Goal: Transaction & Acquisition: Purchase product/service

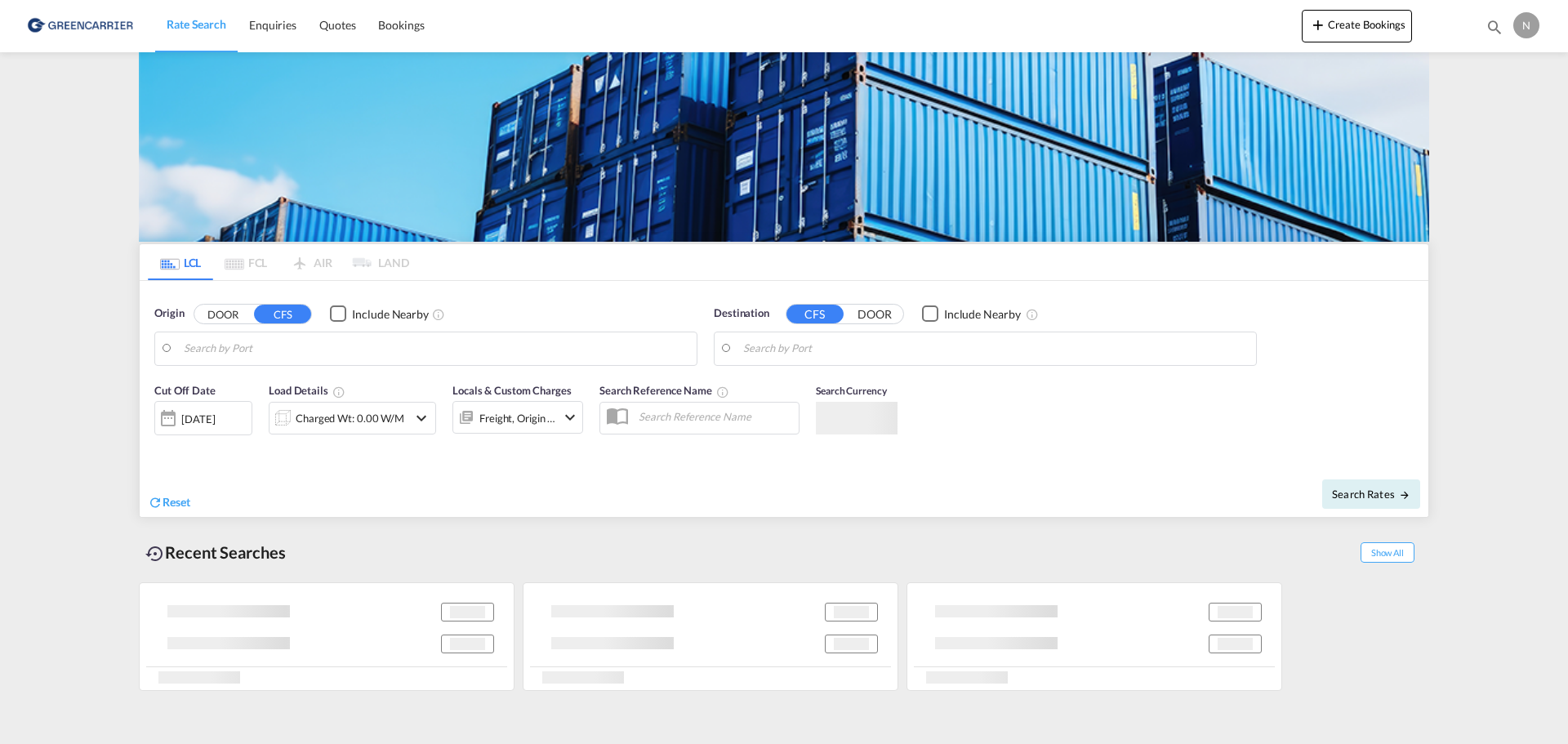
type input "DK-2630, Hoeje Taastrup, [GEOGRAPHIC_DATA]"
type input "Chattogram, BDCGP"
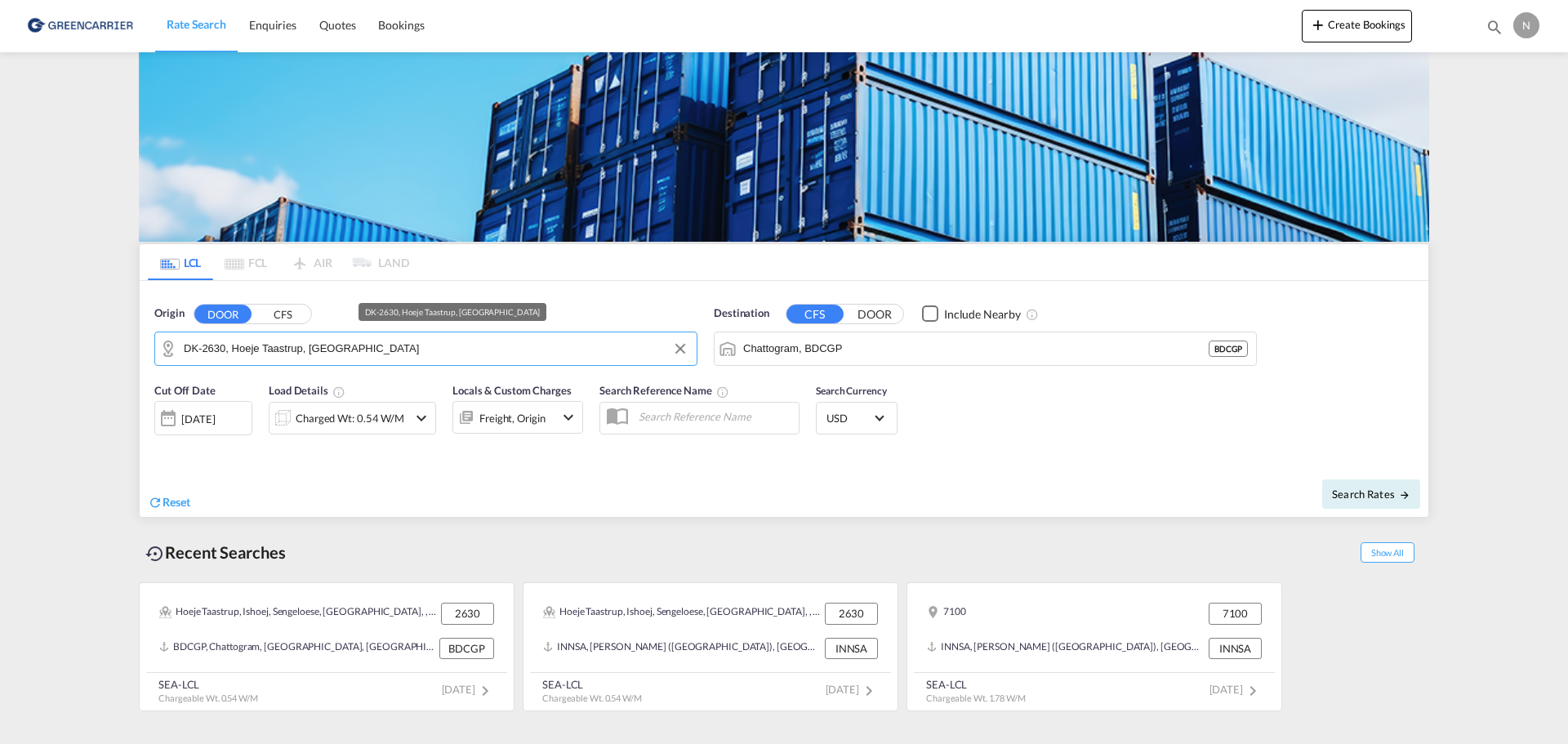
drag, startPoint x: 411, startPoint y: 352, endPoint x: 432, endPoint y: 359, distance: 22.1
click at [432, 359] on input "DK-2630, Hoeje Taastrup, [GEOGRAPHIC_DATA]" at bounding box center [436, 348] width 504 height 24
click at [435, 359] on input "DK-2630, Hoeje Taastrup, [GEOGRAPHIC_DATA]" at bounding box center [436, 348] width 504 height 24
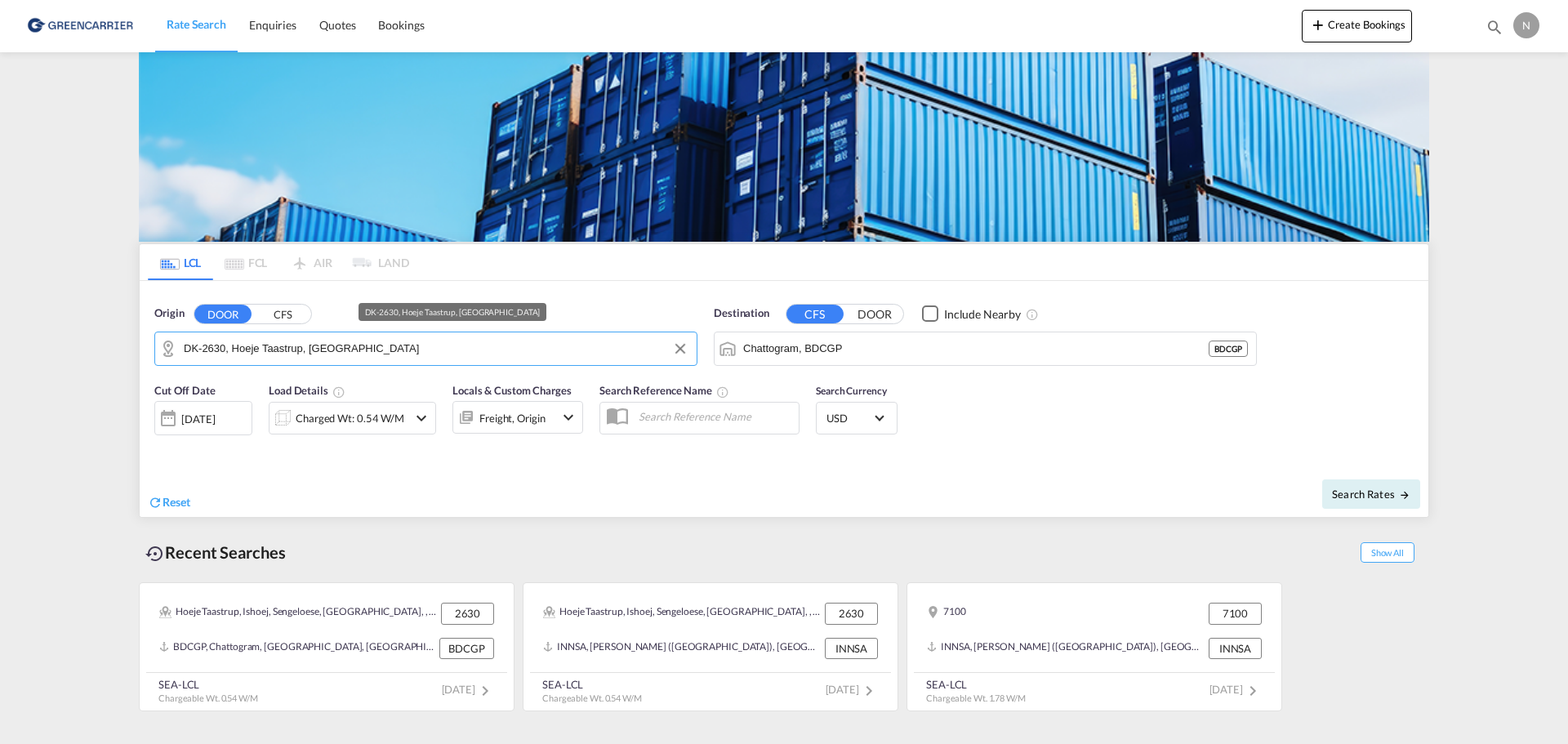
click at [435, 359] on input "DK-2630, Hoeje Taastrup, [GEOGRAPHIC_DATA]" at bounding box center [436, 348] width 504 height 24
click at [681, 355] on button "Clear Input" at bounding box center [679, 348] width 24 height 24
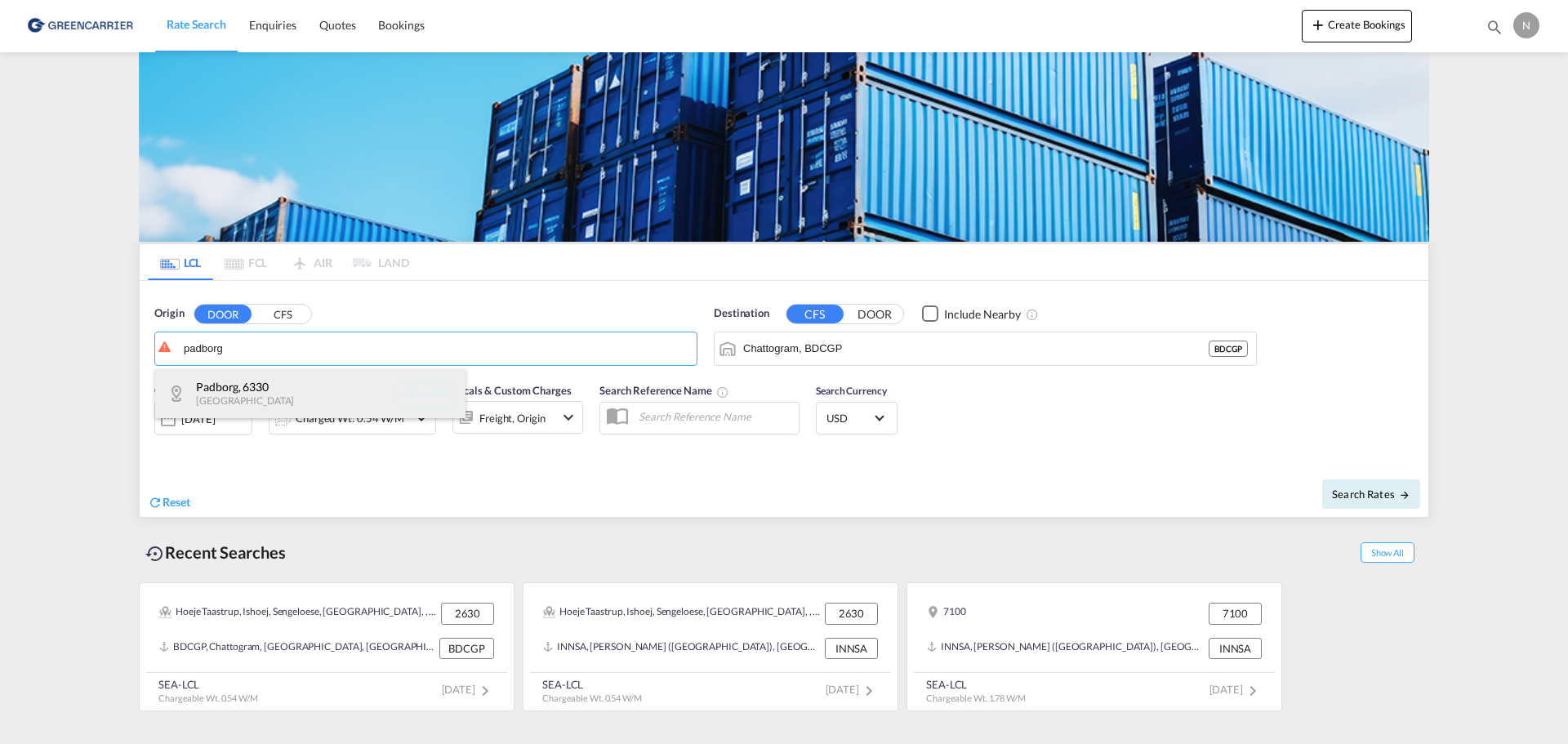
click at [272, 393] on div "[GEOGRAPHIC_DATA] , 6330 [GEOGRAPHIC_DATA] [GEOGRAPHIC_DATA]-6330" at bounding box center [310, 393] width 310 height 49
type input "DK-6330, [GEOGRAPHIC_DATA]"
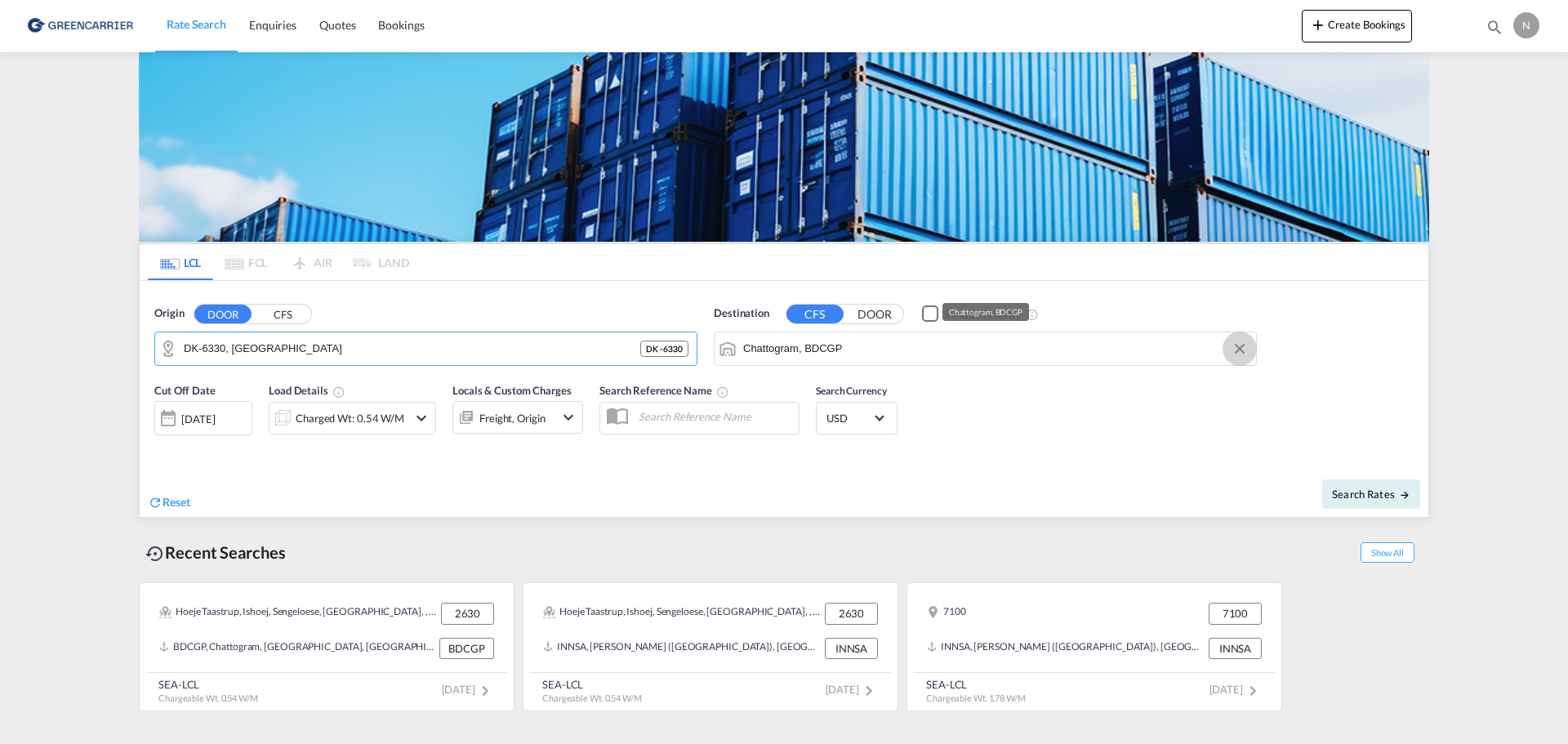
click at [1240, 349] on button "Clear Input" at bounding box center [1239, 348] width 24 height 24
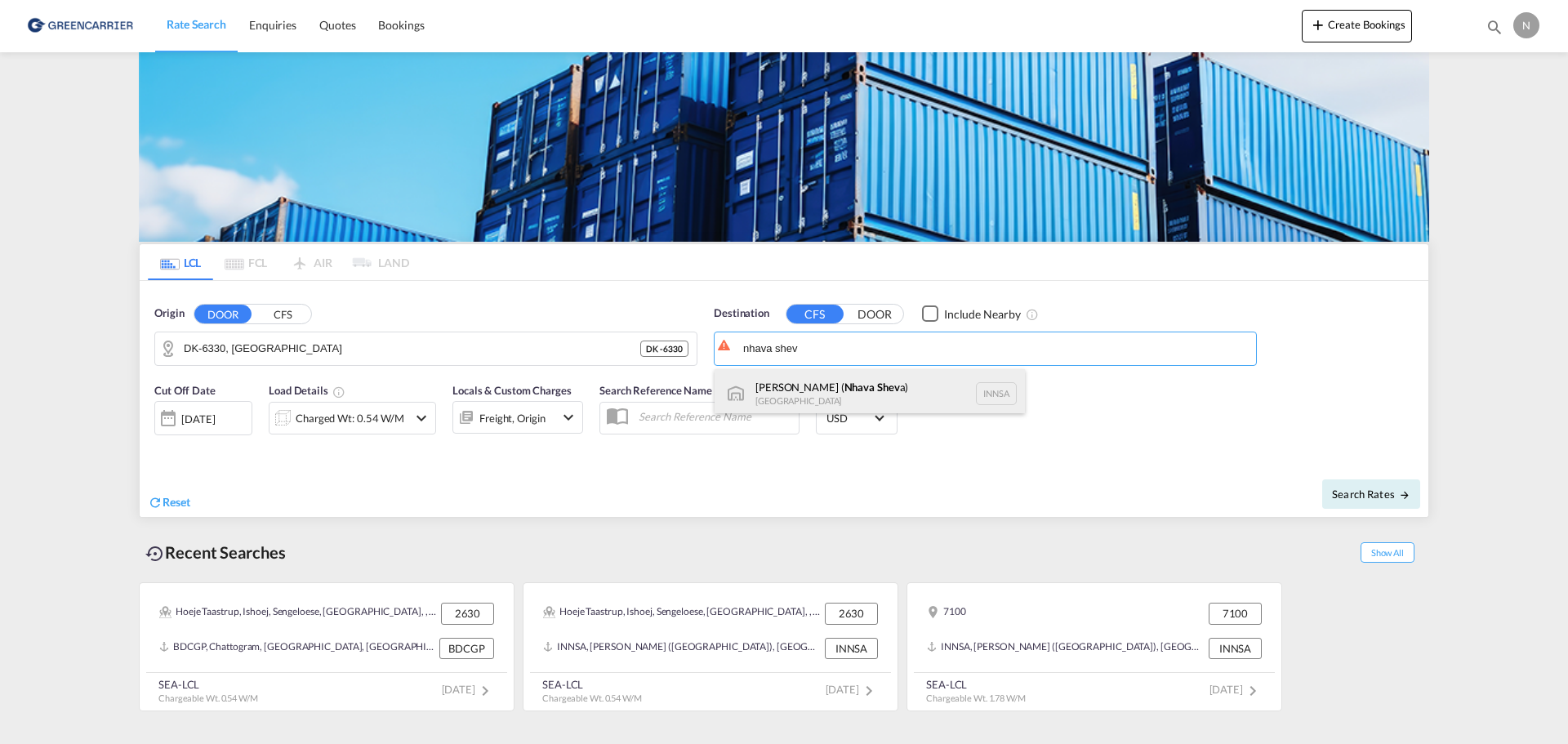
click at [849, 383] on div "[PERSON_NAME] ( Nhava Shev a) [GEOGRAPHIC_DATA] [GEOGRAPHIC_DATA]" at bounding box center [870, 393] width 310 height 49
type input "[PERSON_NAME] ([PERSON_NAME]), [GEOGRAPHIC_DATA]"
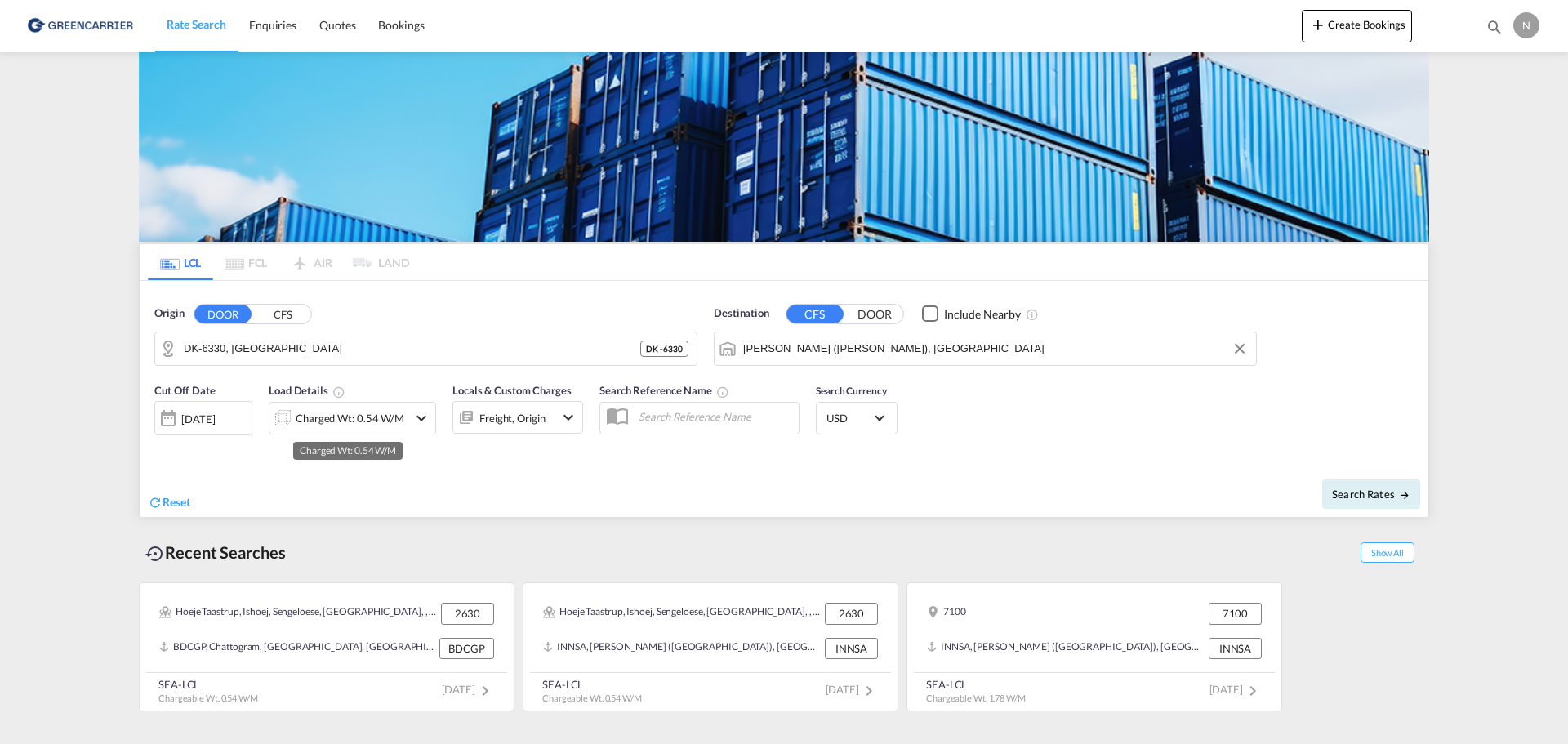
click at [374, 414] on div "Charged Wt: 0.54 W/M" at bounding box center [350, 418] width 108 height 23
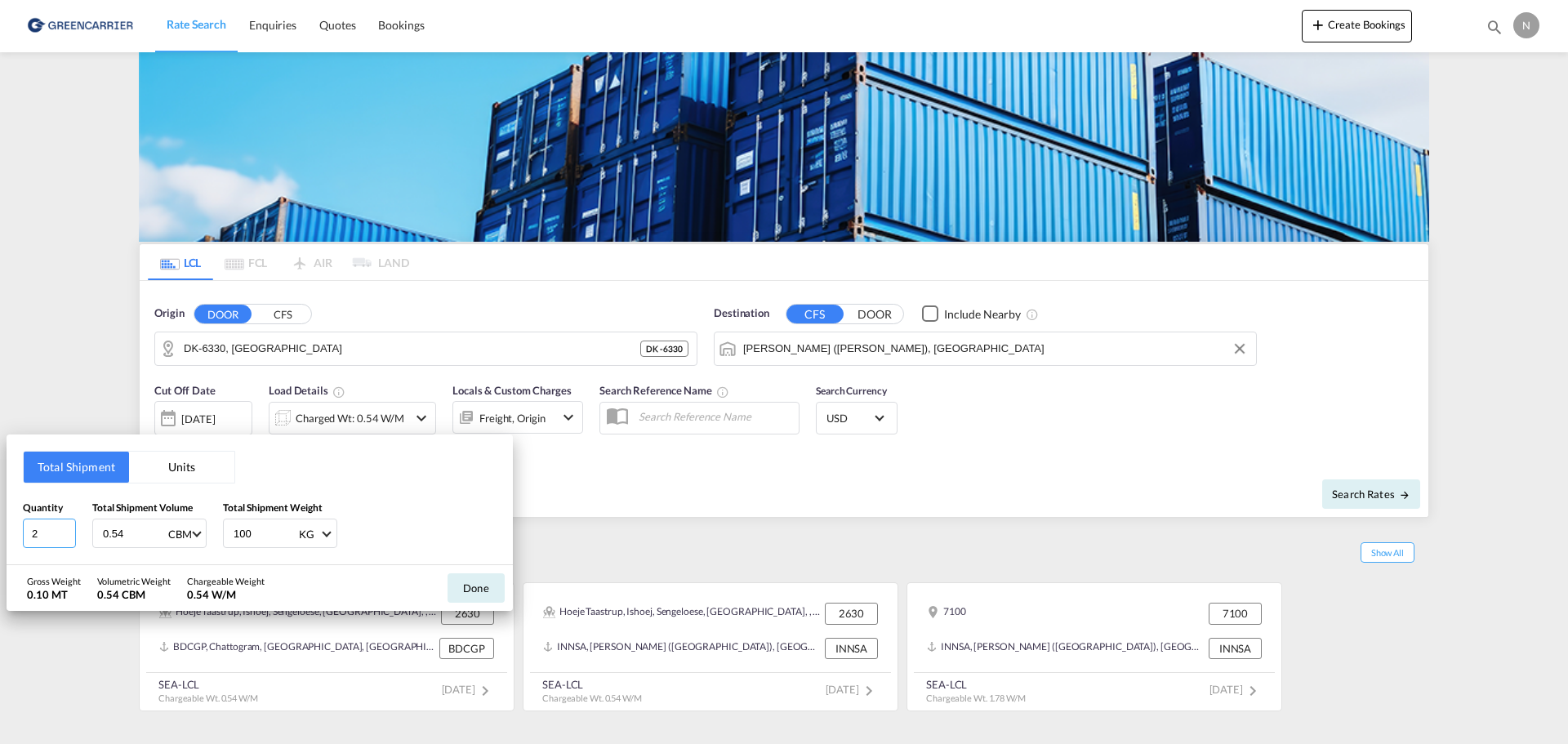
type input "2"
click at [68, 531] on input "2" at bounding box center [49, 533] width 53 height 30
drag, startPoint x: 130, startPoint y: 530, endPoint x: 83, endPoint y: 532, distance: 47.0
click at [86, 532] on div "Quantity 2 Total Shipment Volume 0.54 CBM CBM CFT Total Shipment Weight 100 KG …" at bounding box center [259, 524] width 474 height 49
type input "6.78"
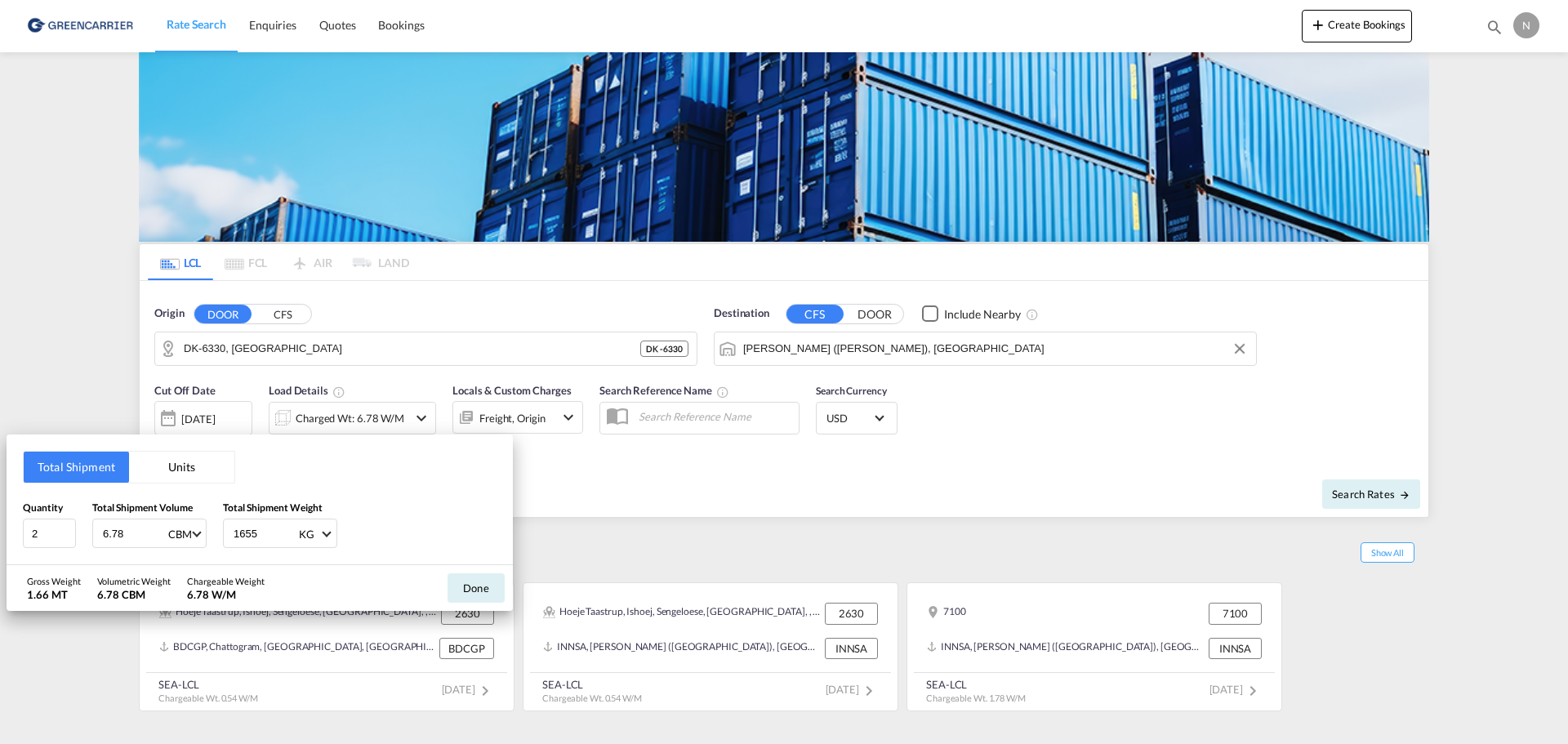
type input "1655"
click at [481, 594] on button "Done" at bounding box center [475, 587] width 57 height 30
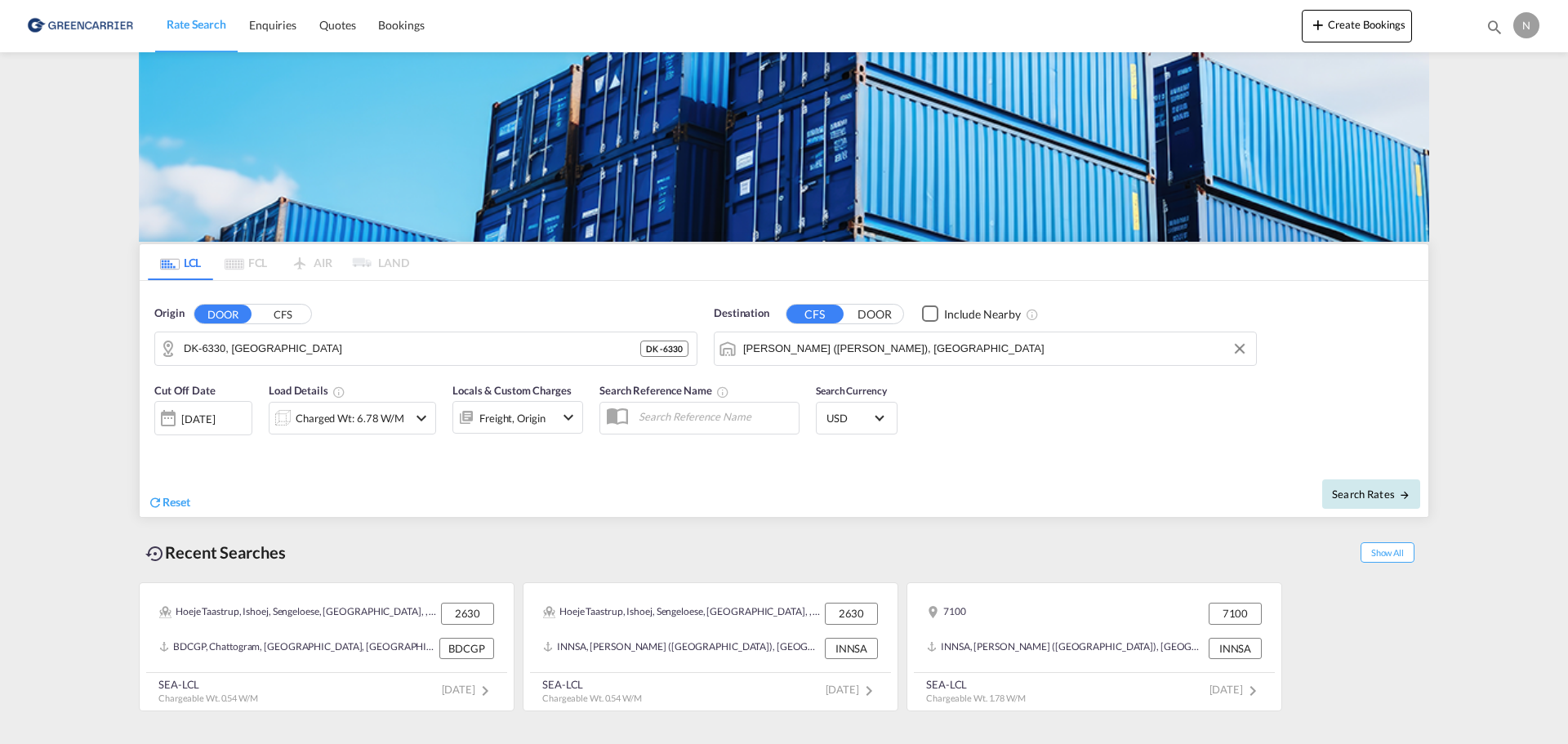
click at [1379, 502] on button "Search Rates" at bounding box center [1370, 493] width 98 height 30
type input "6330 to INNSA / [DATE]"
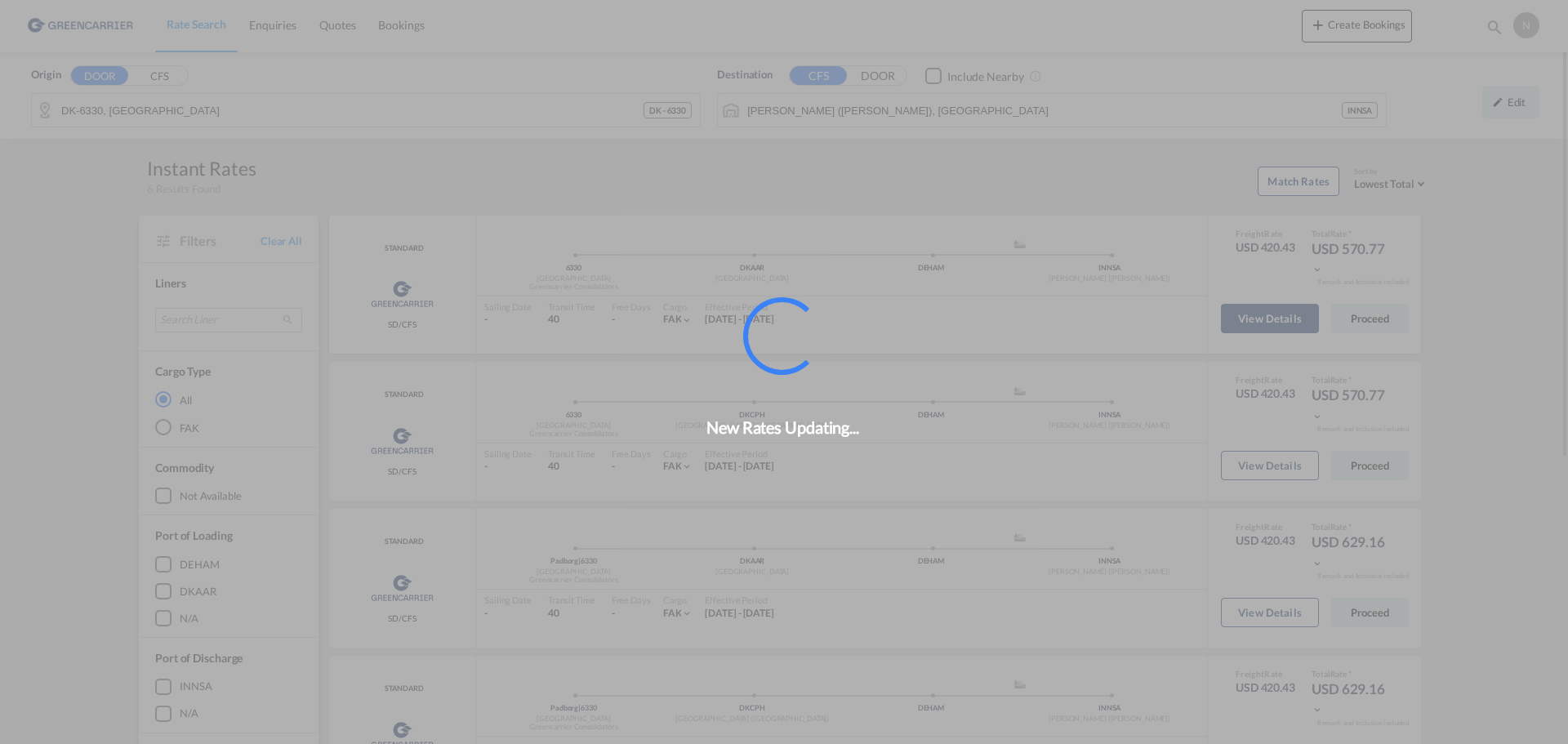
click at [1268, 329] on div "New Rates Updating..." at bounding box center [784, 372] width 1568 height 744
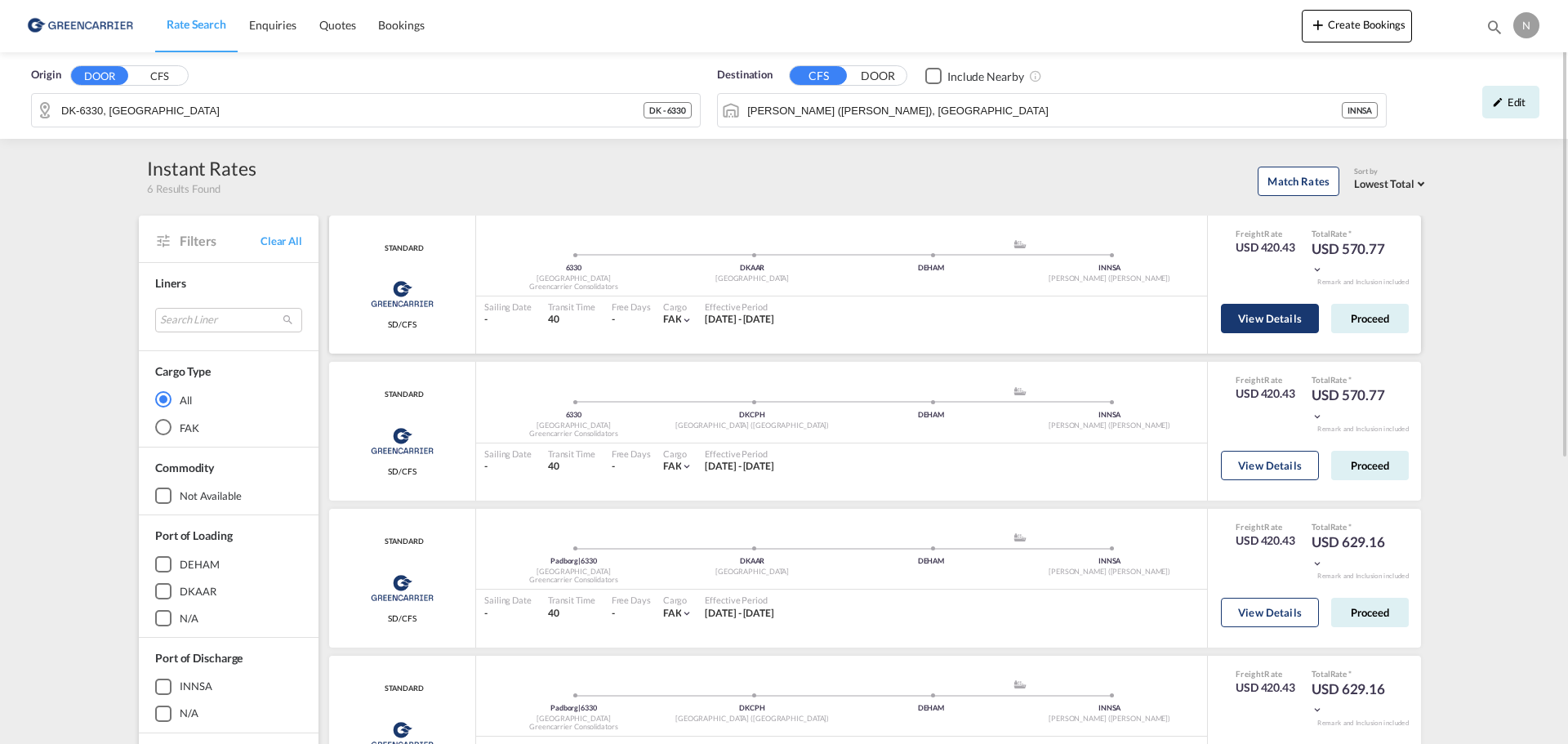
click at [1268, 329] on button "View Details" at bounding box center [1269, 318] width 98 height 30
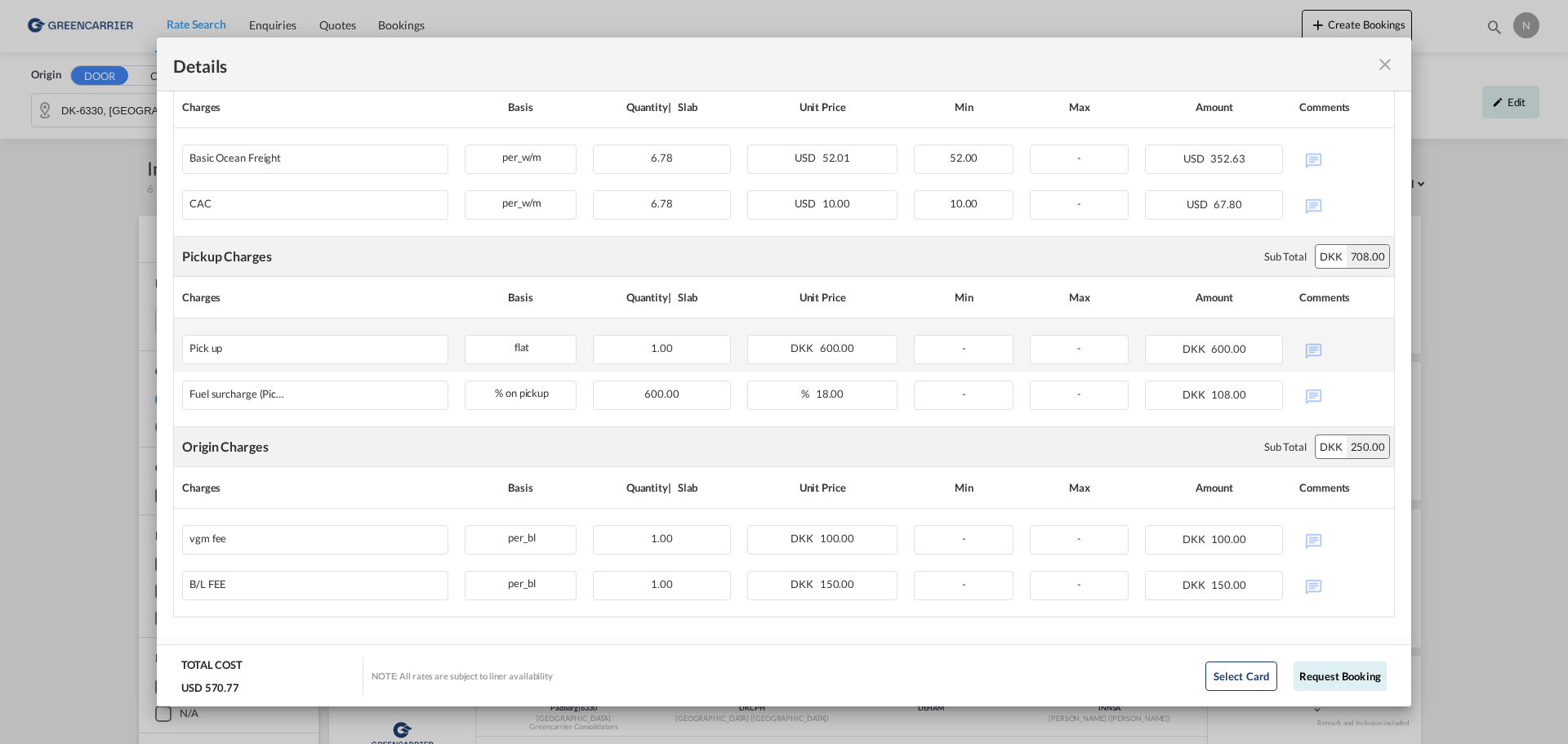
scroll to position [454, 0]
